Goal: Find specific page/section: Find specific page/section

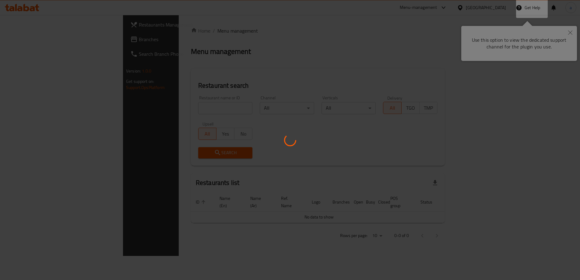
click at [306, 46] on body "​ Menu-management [GEOGRAPHIC_DATA] Get Help a Restaurants Management Branches …" at bounding box center [290, 147] width 580 height 265
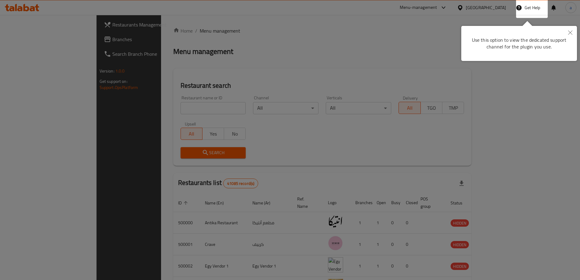
click at [72, 56] on div at bounding box center [290, 140] width 580 height 280
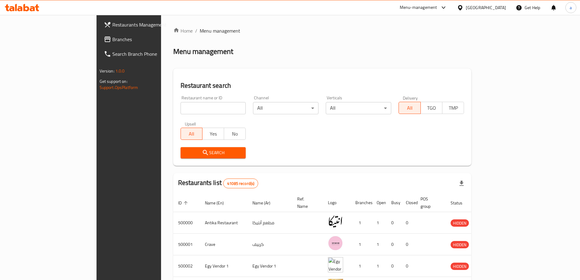
click at [463, 9] on icon at bounding box center [460, 8] width 6 height 6
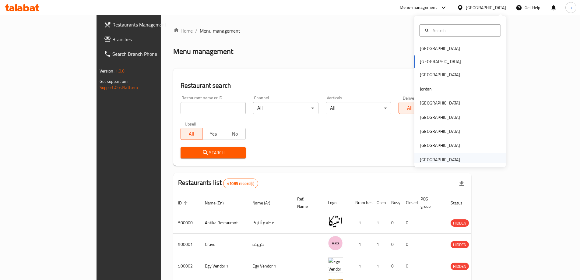
click at [432, 158] on div "[GEOGRAPHIC_DATA]" at bounding box center [440, 159] width 40 height 7
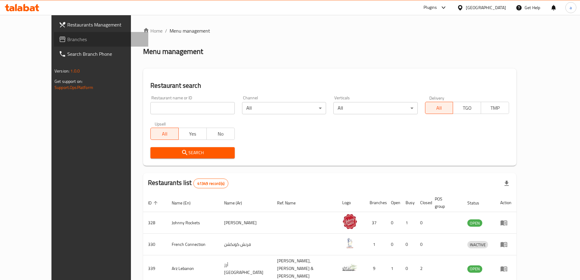
click at [57, 43] on link "Branches" at bounding box center [101, 39] width 94 height 15
